Goal: Transaction & Acquisition: Purchase product/service

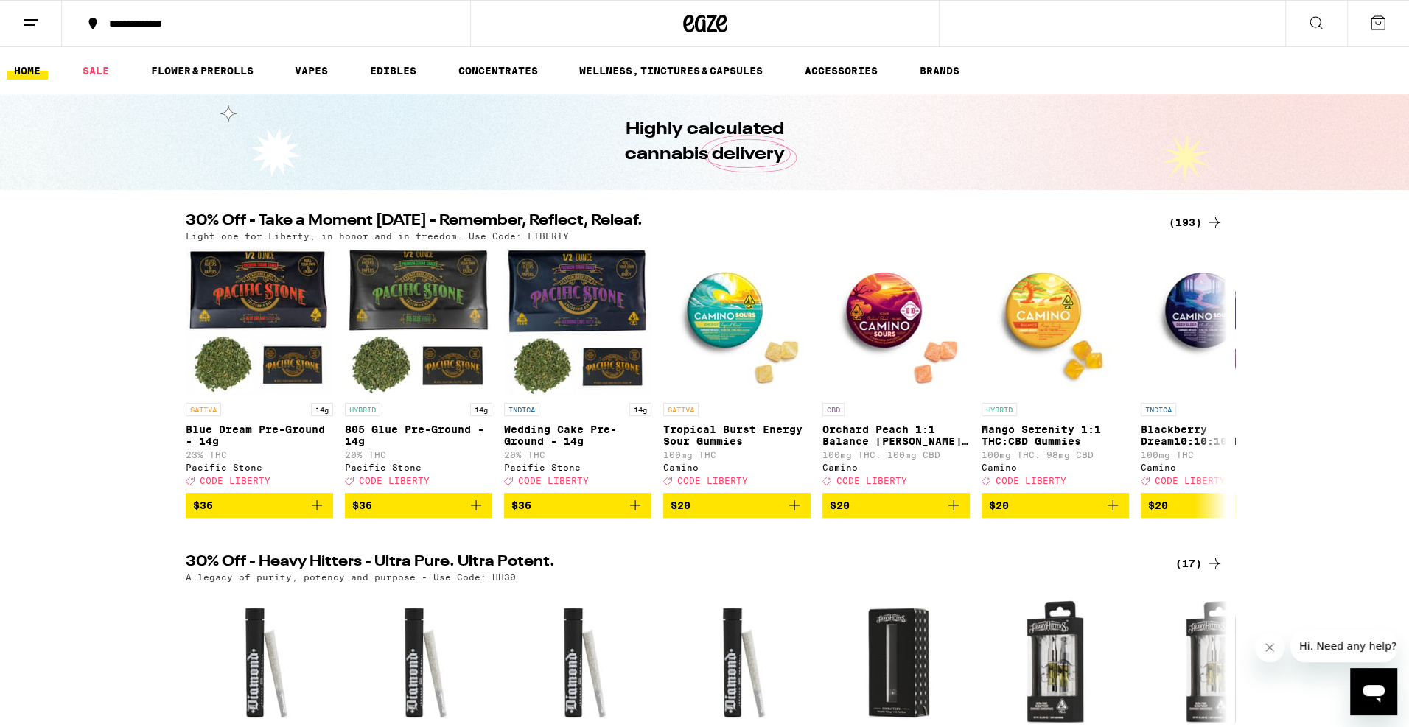
click at [1203, 225] on div "(193)" at bounding box center [1195, 223] width 55 height 18
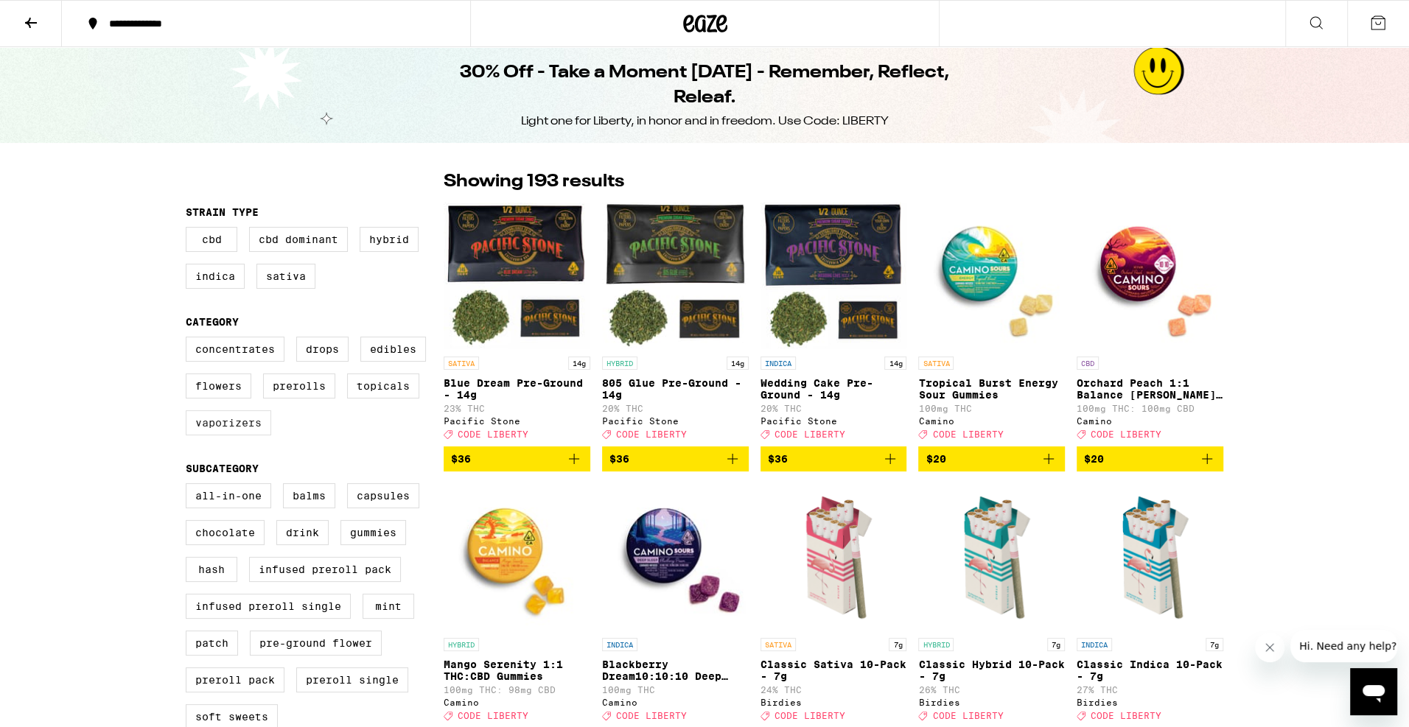
click at [231, 435] on label "Vaporizers" at bounding box center [228, 422] width 85 height 25
click at [189, 340] on input "Vaporizers" at bounding box center [189, 339] width 1 height 1
checkbox input "true"
